Goal: Task Accomplishment & Management: Manage account settings

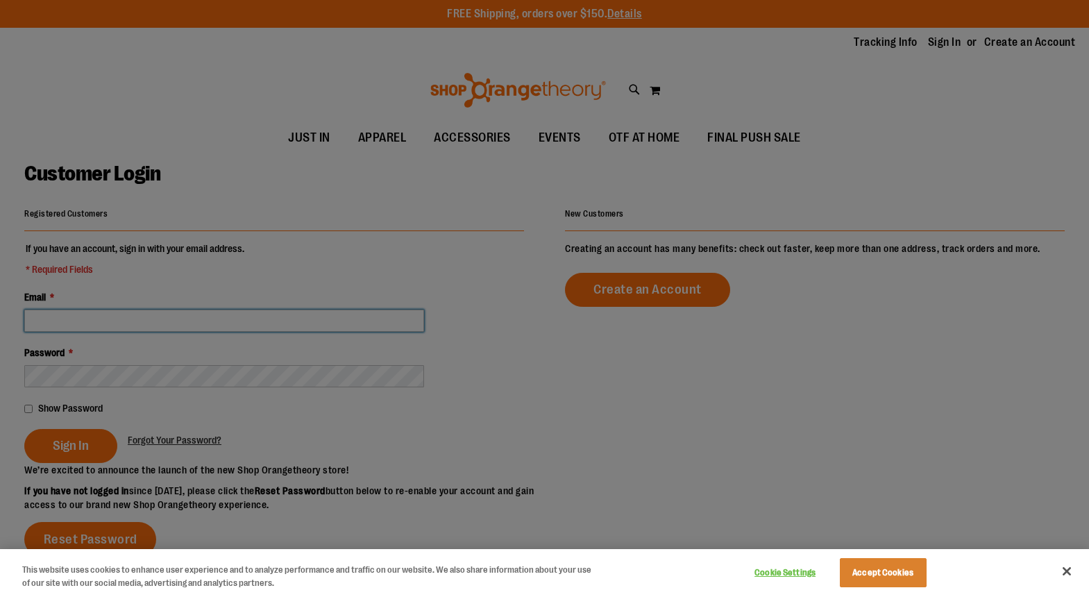
type input "**********"
click at [98, 443] on div at bounding box center [544, 298] width 1089 height 597
click at [86, 446] on div at bounding box center [544, 298] width 1089 height 597
click at [792, 574] on button "Cookie Settings" at bounding box center [785, 573] width 87 height 28
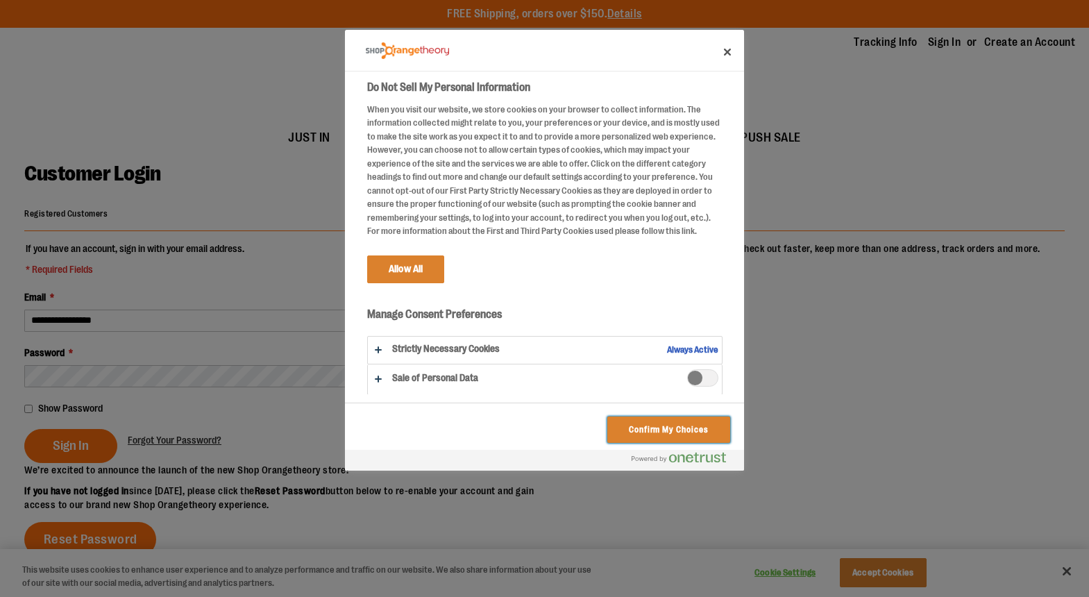
click at [625, 437] on button "Confirm My Choices" at bounding box center [669, 430] width 123 height 26
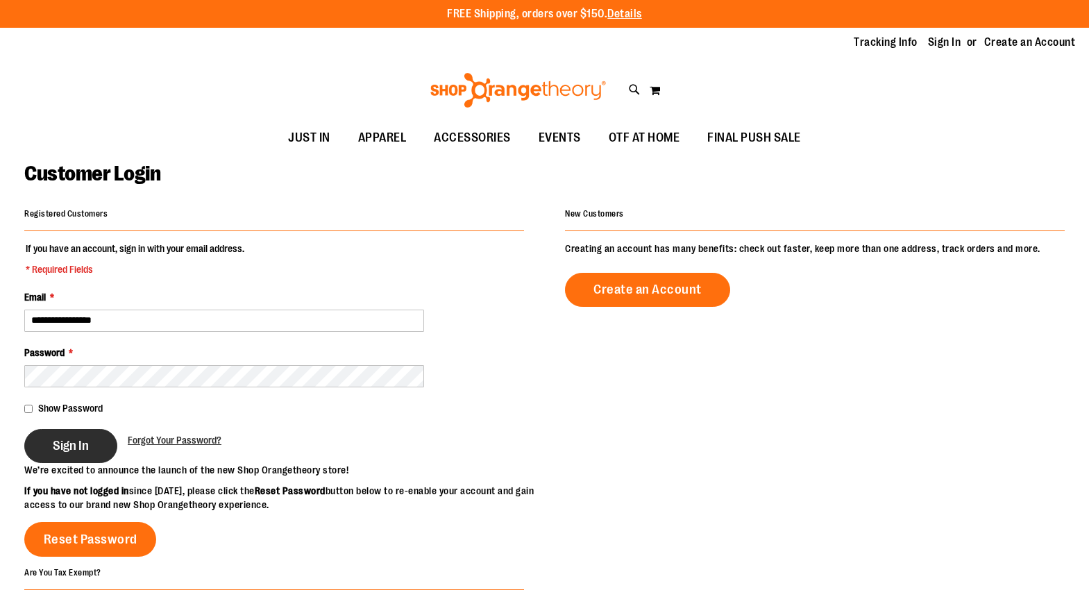
click at [66, 444] on span "Sign In" at bounding box center [71, 445] width 36 height 15
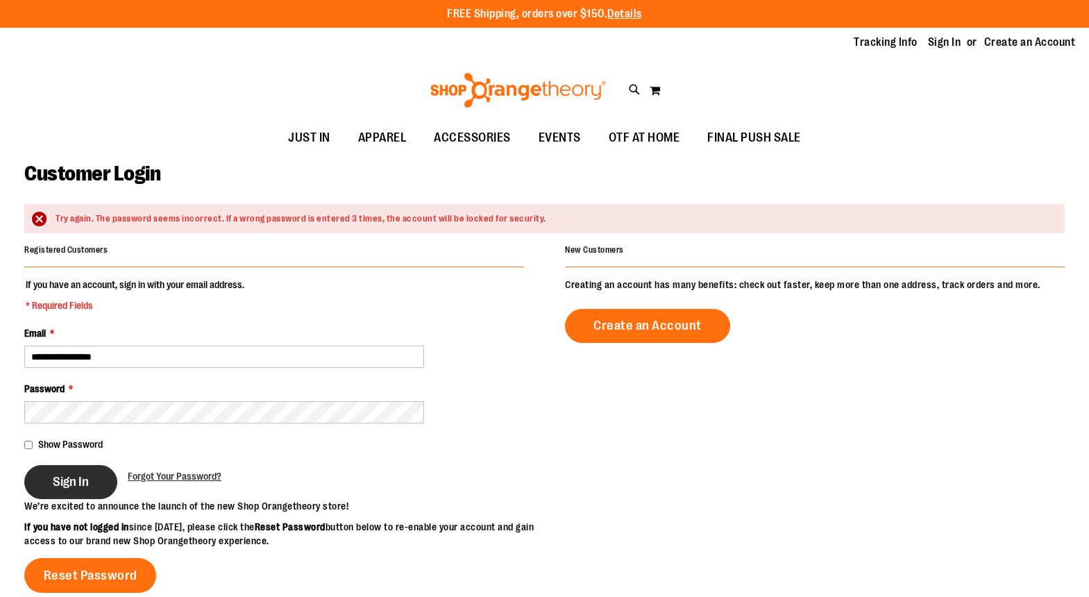
click at [70, 477] on span "Sign In" at bounding box center [71, 481] width 36 height 15
click at [944, 40] on link "Sign In" at bounding box center [944, 42] width 33 height 15
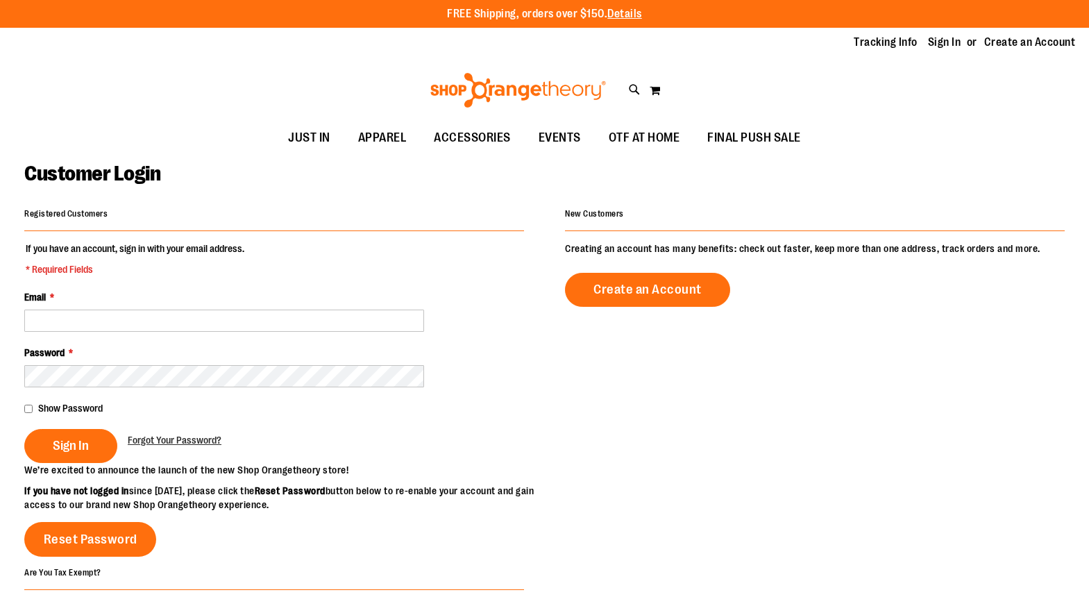
click at [140, 321] on input "Email *" at bounding box center [224, 321] width 400 height 22
